Goal: Task Accomplishment & Management: Complete application form

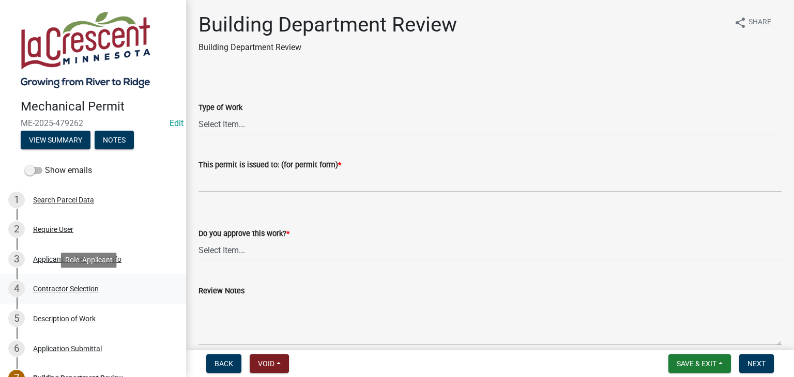
click at [73, 286] on div "Contractor Selection" at bounding box center [66, 288] width 66 height 7
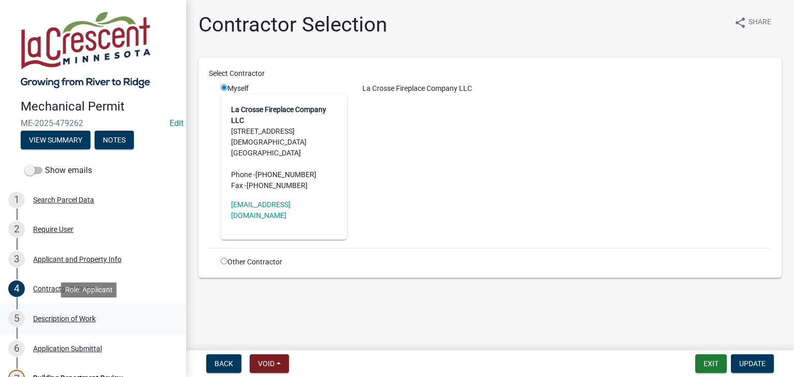
click at [65, 321] on div "Description of Work" at bounding box center [64, 318] width 63 height 7
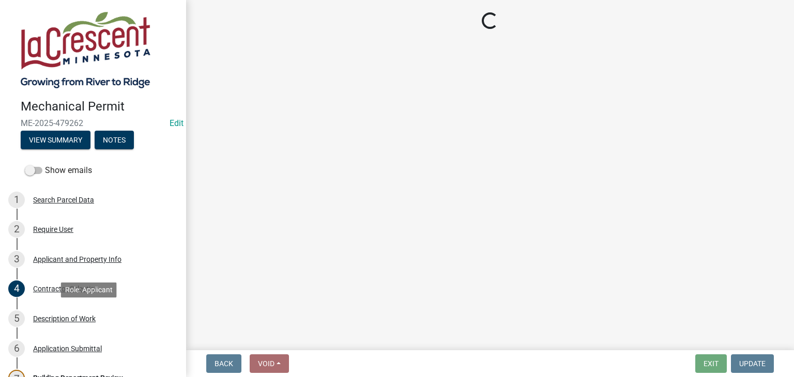
select select "ba376bc7-491f-4e2f-afbb-da92a65d87cf"
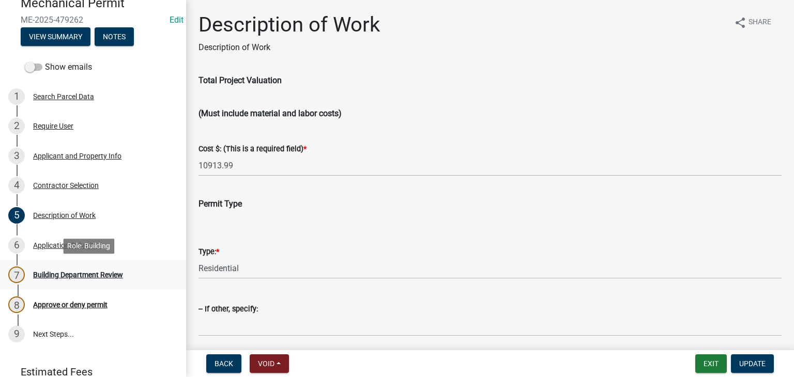
click at [87, 276] on div "Building Department Review" at bounding box center [78, 274] width 90 height 7
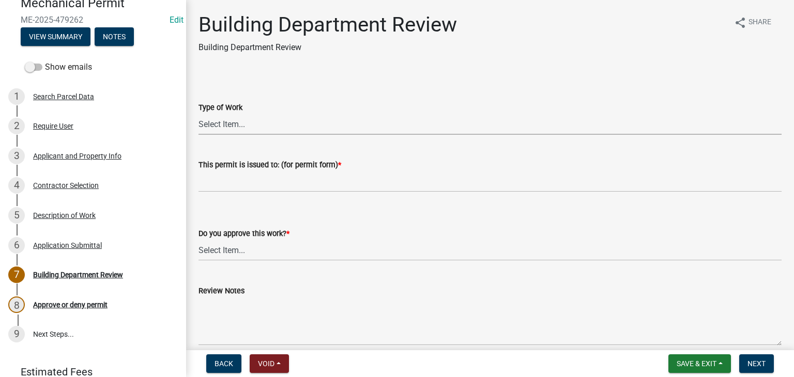
click at [221, 126] on select "Select Item... Furnace Gas Piping Other" at bounding box center [490, 124] width 583 height 21
click at [199, 114] on select "Select Item... Furnace Gas Piping Other" at bounding box center [490, 124] width 583 height 21
select select "32034b55-66dc-4f2b-921f-a4e41f2089bf"
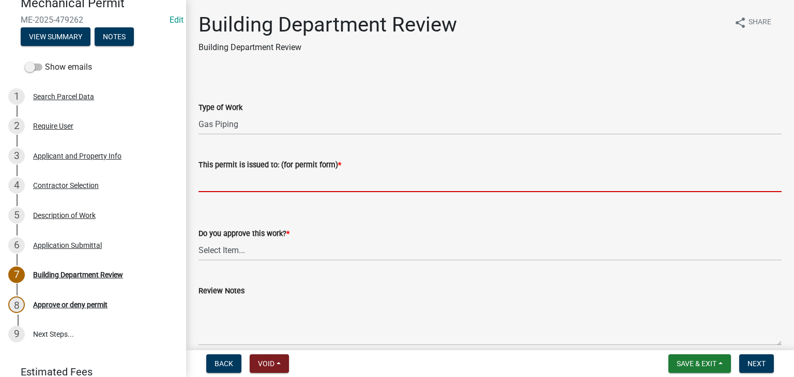
click at [230, 172] on input "This permit is issued to: (for permit form) *" at bounding box center [490, 181] width 583 height 21
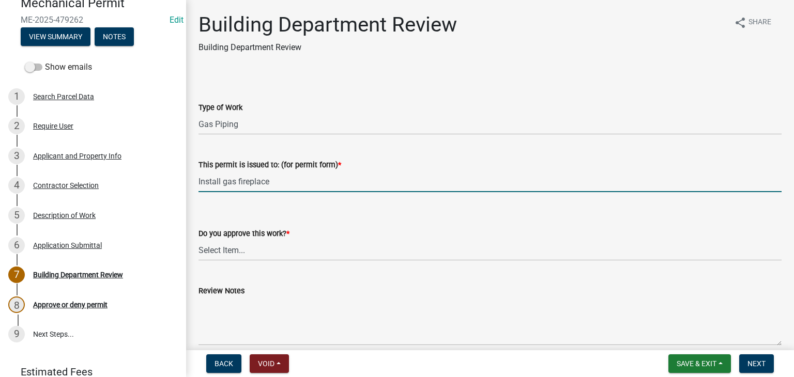
type input "Install gas fireplace"
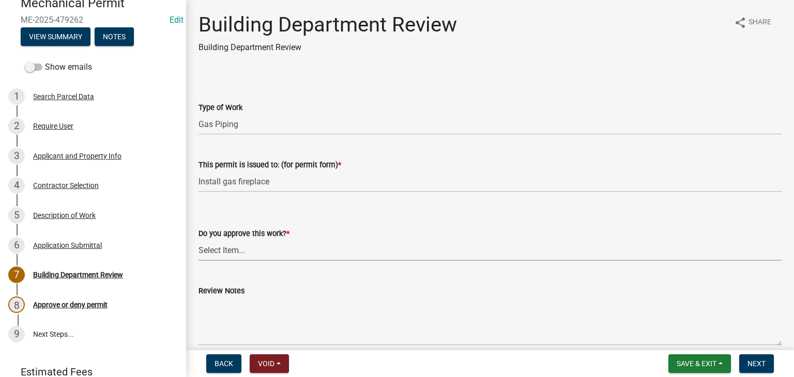
click at [224, 252] on select "Select Item... Yes No" at bounding box center [490, 250] width 583 height 21
click at [199, 240] on select "Select Item... Yes No" at bounding box center [490, 250] width 583 height 21
select select "37378350-7d0d-477f-82ec-8efafc5a58ee"
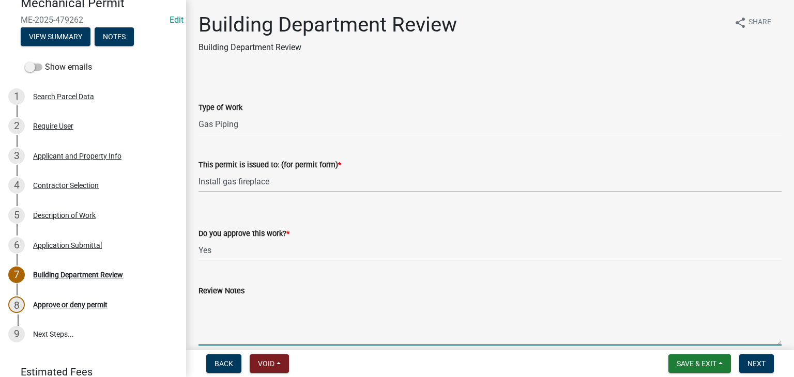
click at [214, 305] on textarea "Review Notes" at bounding box center [490, 321] width 583 height 49
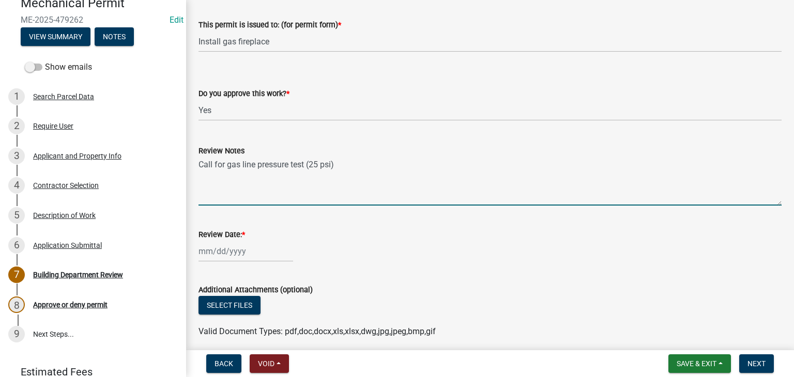
scroll to position [155, 0]
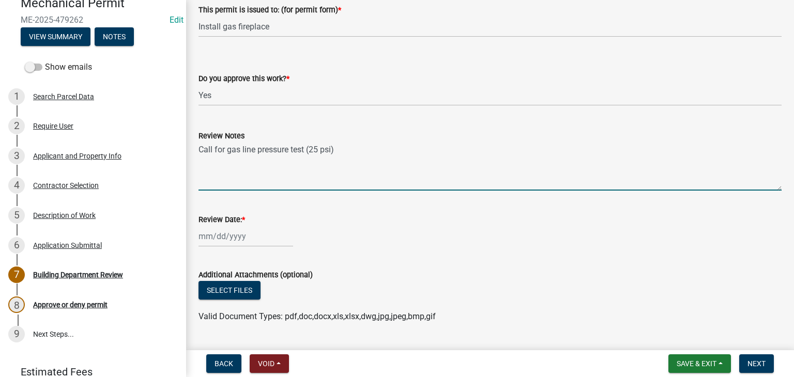
type textarea "Call for gas line pressure test (25 psi)"
click at [248, 234] on div at bounding box center [246, 236] width 95 height 21
select select "9"
select select "2025"
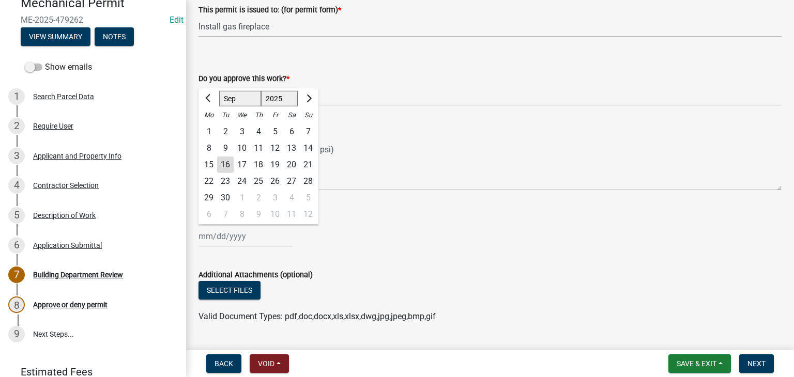
click at [230, 166] on div "16" at bounding box center [225, 165] width 17 height 17
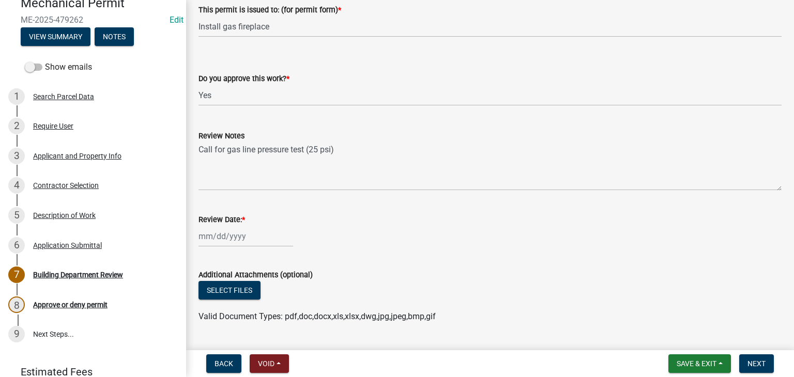
type input "[DATE]"
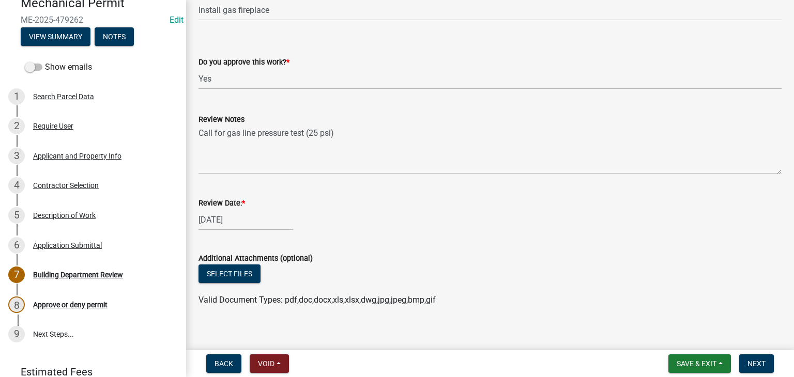
scroll to position [181, 0]
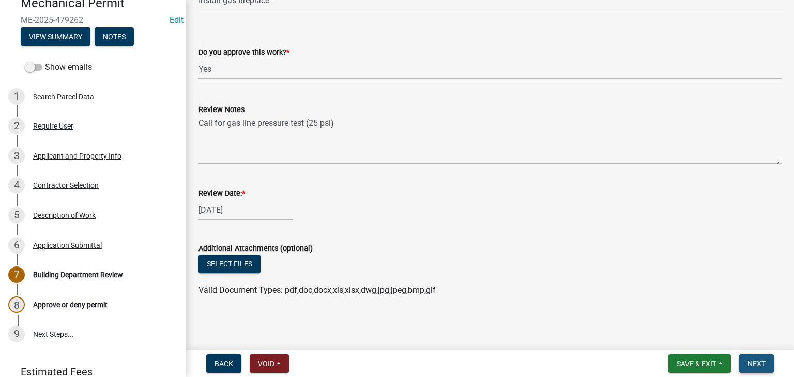
click at [756, 360] on span "Next" at bounding box center [757, 364] width 18 height 8
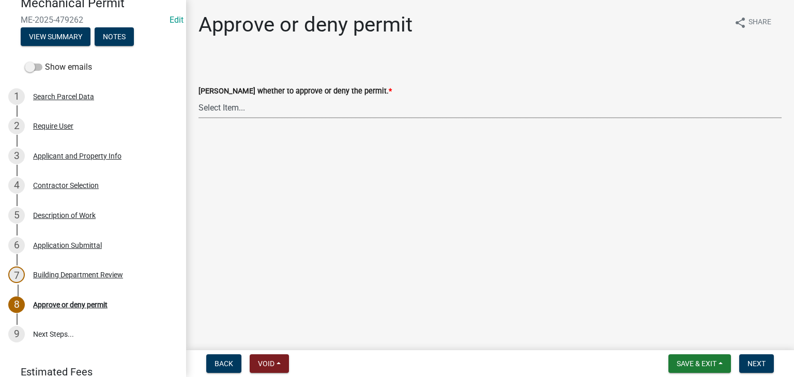
click at [231, 112] on select "Select Item... Approve Deny" at bounding box center [490, 107] width 583 height 21
click at [199, 97] on select "Select Item... Approve Deny" at bounding box center [490, 107] width 583 height 21
select select "88bf7e0c-75ff-4597-a627-4d225f4524a2"
click at [755, 360] on span "Next" at bounding box center [757, 364] width 18 height 8
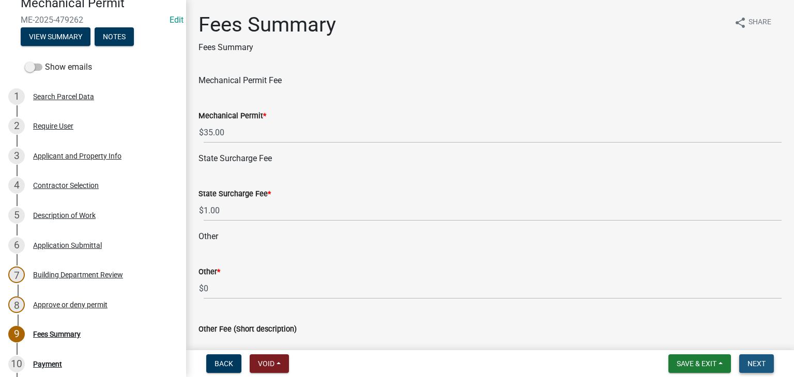
click at [757, 360] on span "Next" at bounding box center [757, 364] width 18 height 8
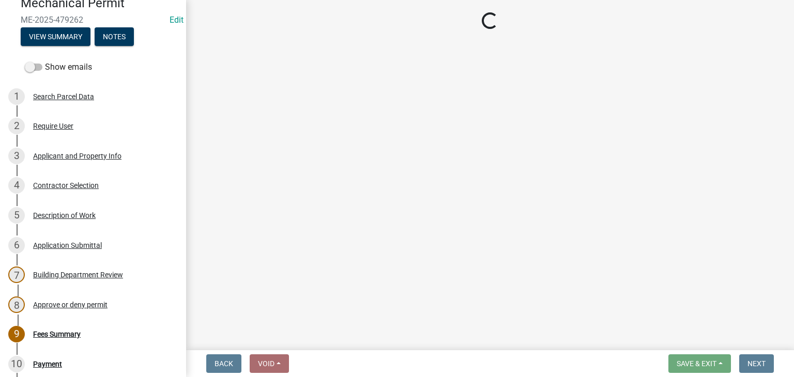
select select "3: 3"
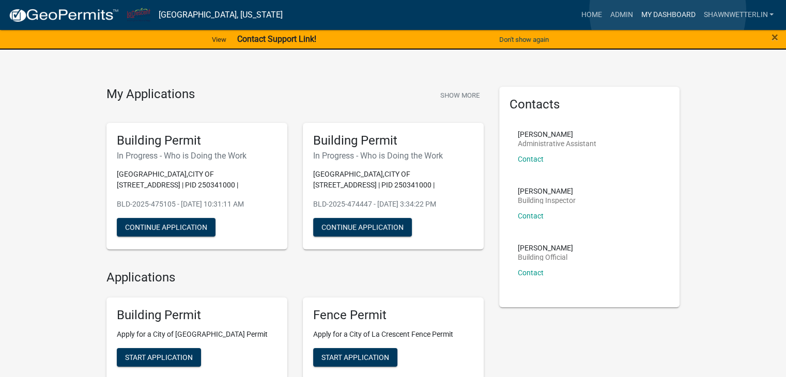
click at [668, 11] on link "My Dashboard" at bounding box center [668, 15] width 63 height 20
